Goal: Task Accomplishment & Management: Manage account settings

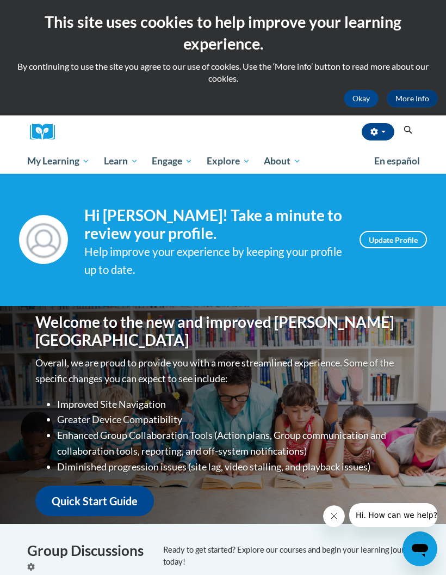
click at [363, 100] on button "Okay" at bounding box center [361, 98] width 35 height 17
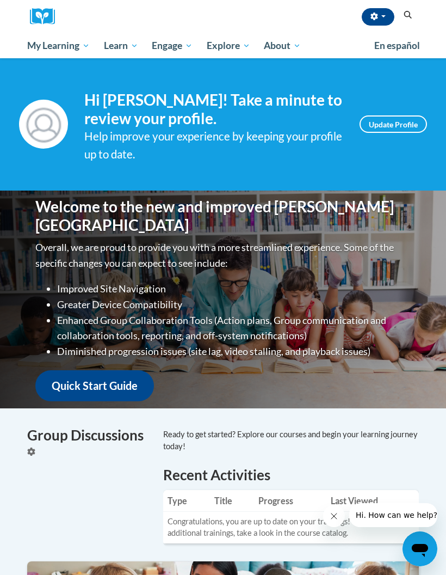
click at [258, 21] on div "Ruthie Sipher-Mann (Central Daylight Time GMT-0500 ) My Profile Inbox My Transc…" at bounding box center [240, 16] width 354 height 33
click at [405, 13] on icon "Search" at bounding box center [408, 15] width 8 height 8
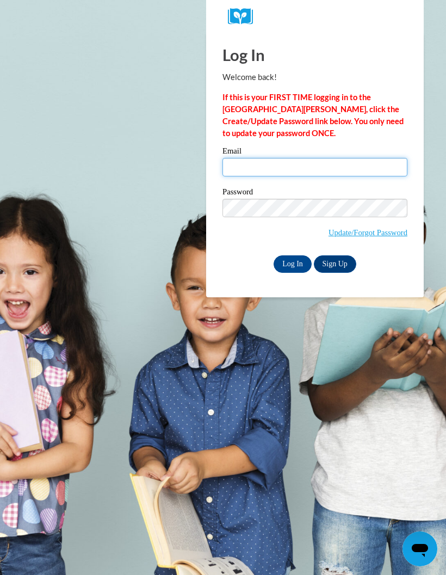
click at [330, 169] on input "Email" at bounding box center [315, 167] width 185 height 19
type input "[EMAIL_ADDRESS][DOMAIN_NAME]"
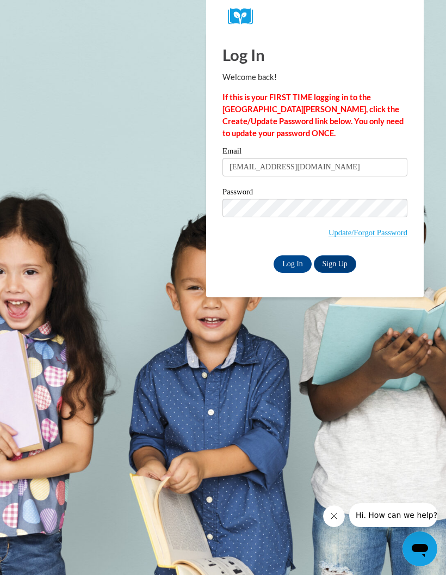
click at [291, 257] on input "Log In" at bounding box center [293, 263] width 38 height 17
